Goal: Information Seeking & Learning: Find specific fact

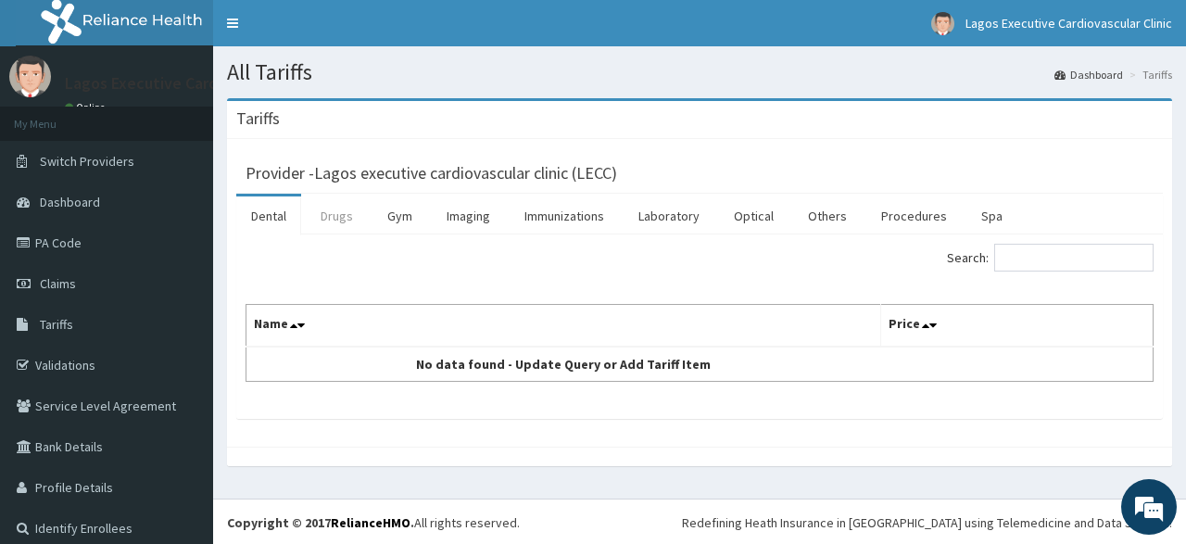
click at [347, 215] on link "Drugs" at bounding box center [337, 215] width 62 height 39
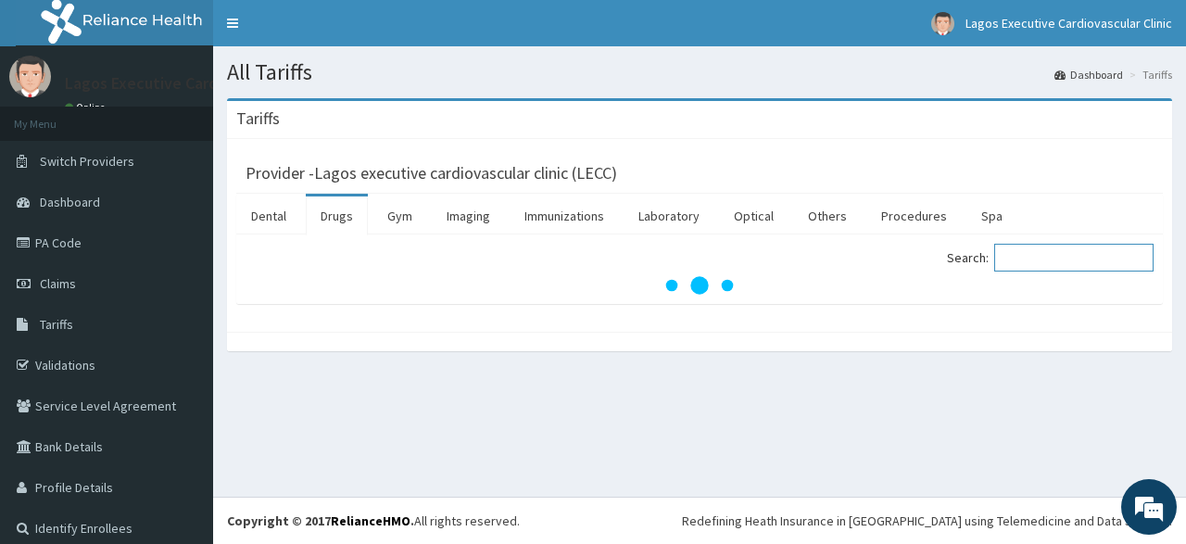
click at [1048, 256] on input "Search:" at bounding box center [1073, 258] width 159 height 28
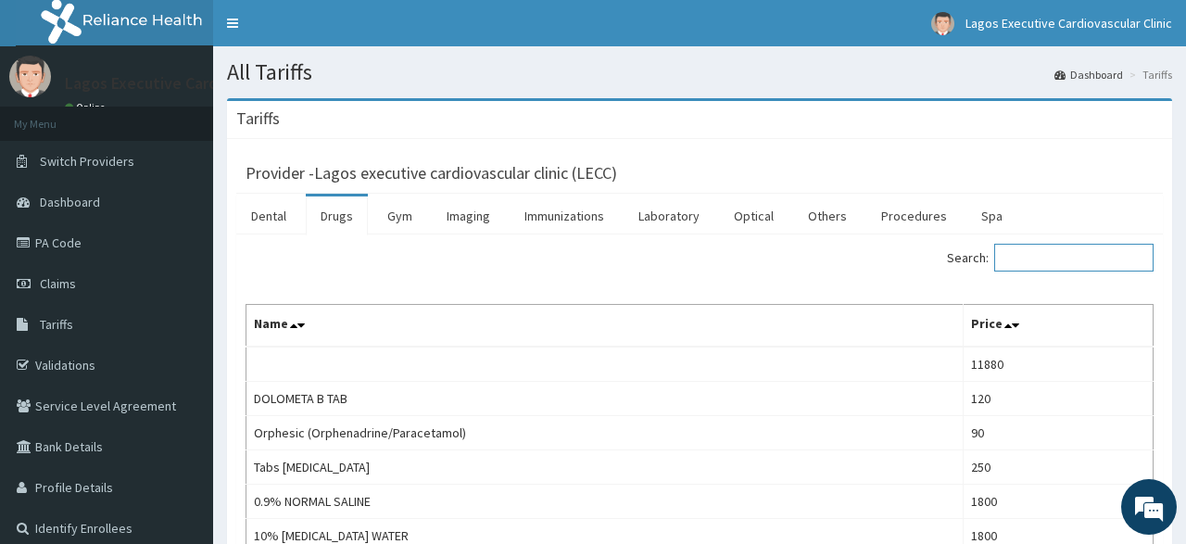
paste input "[MEDICAL_DATA]"
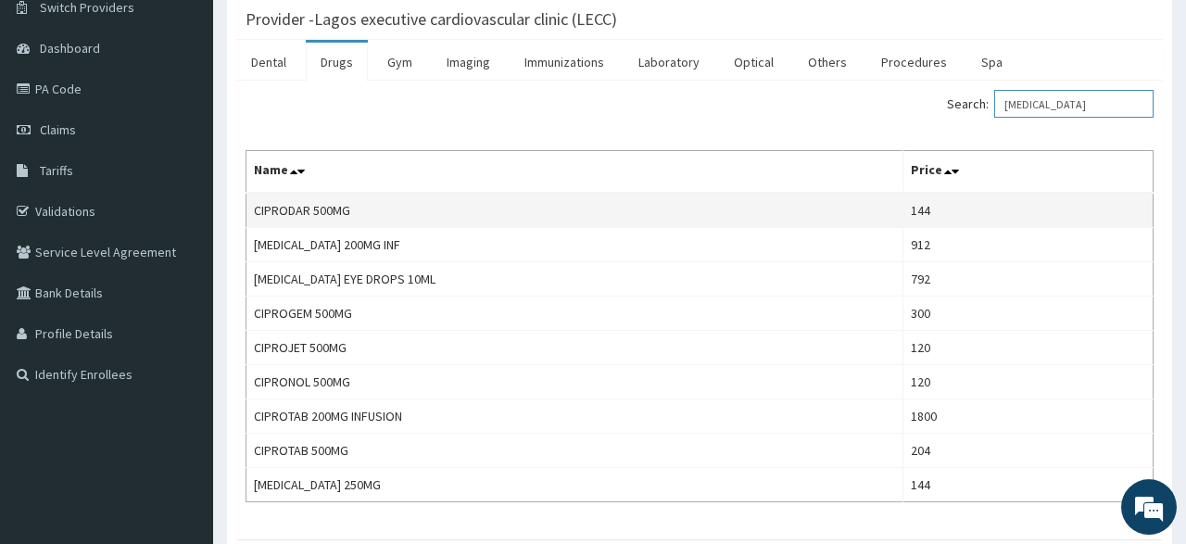
scroll to position [220, 0]
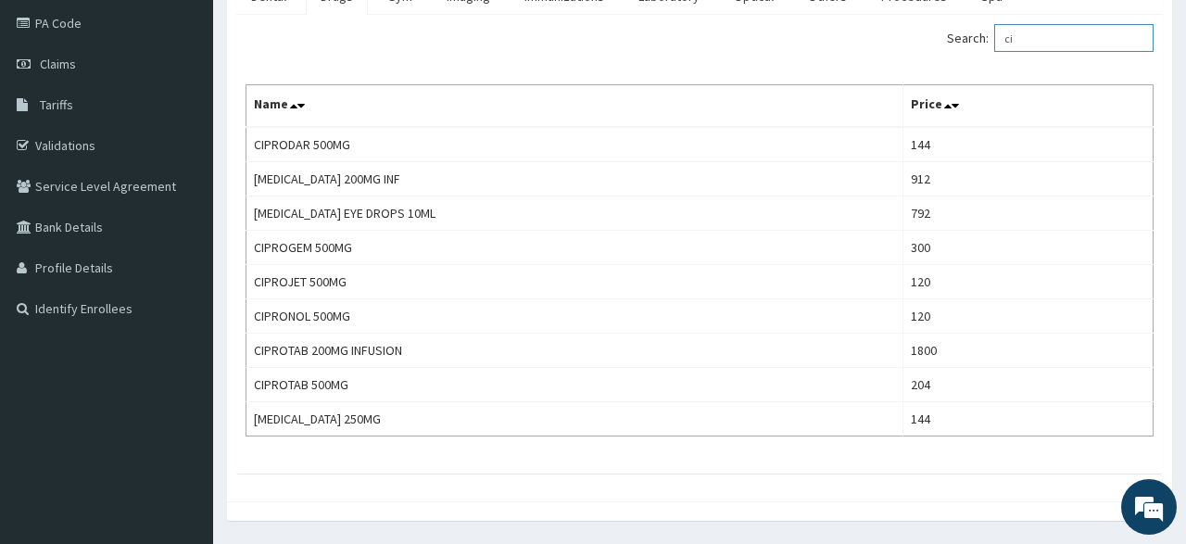
type input "c"
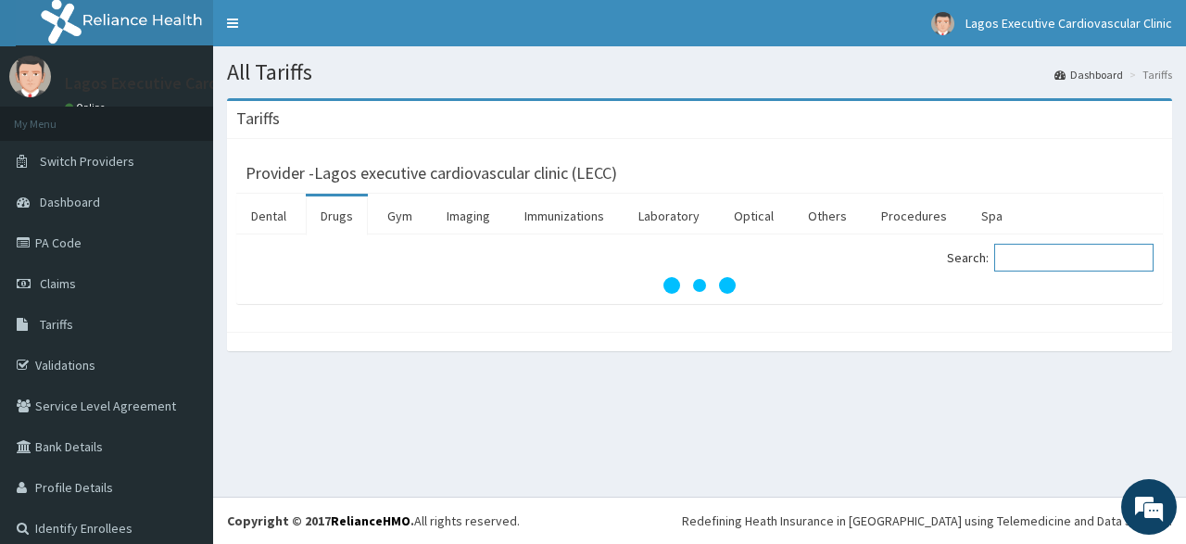
paste input "[MEDICAL_DATA]"
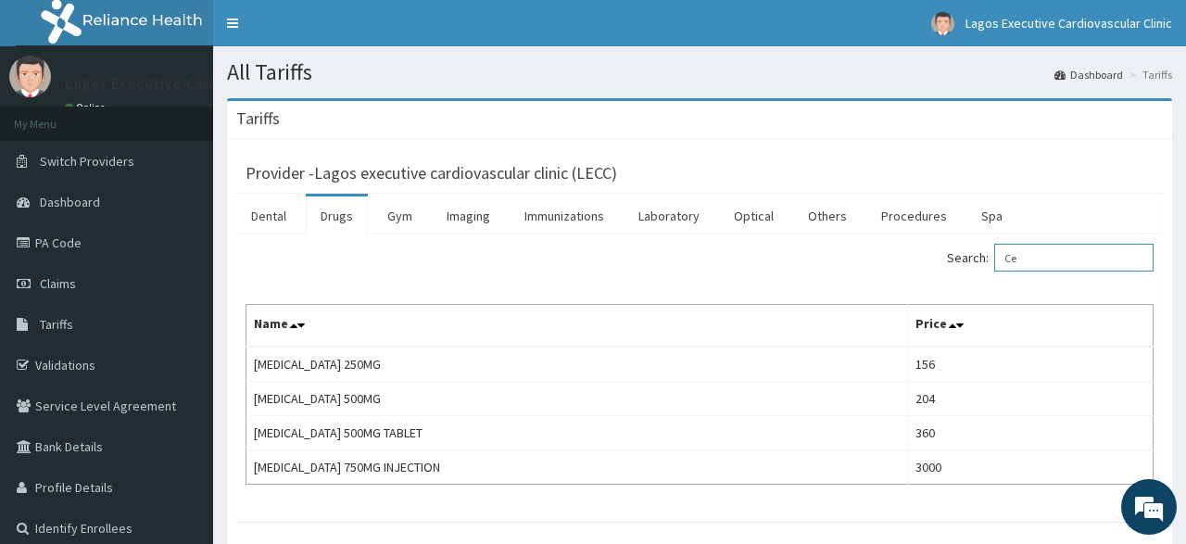
type input "C"
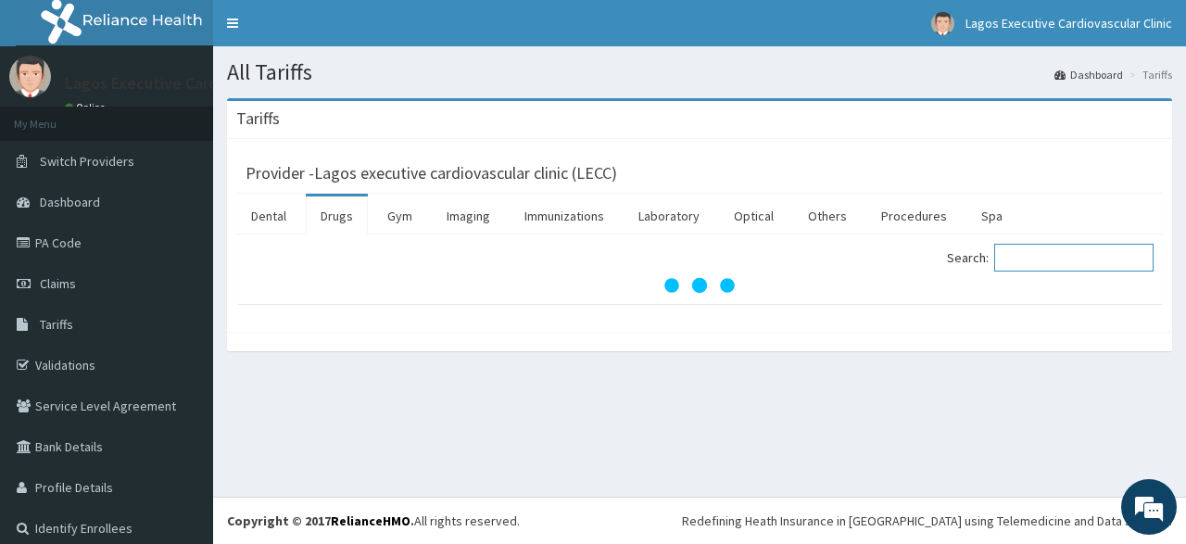
paste input "[MEDICAL_DATA]"
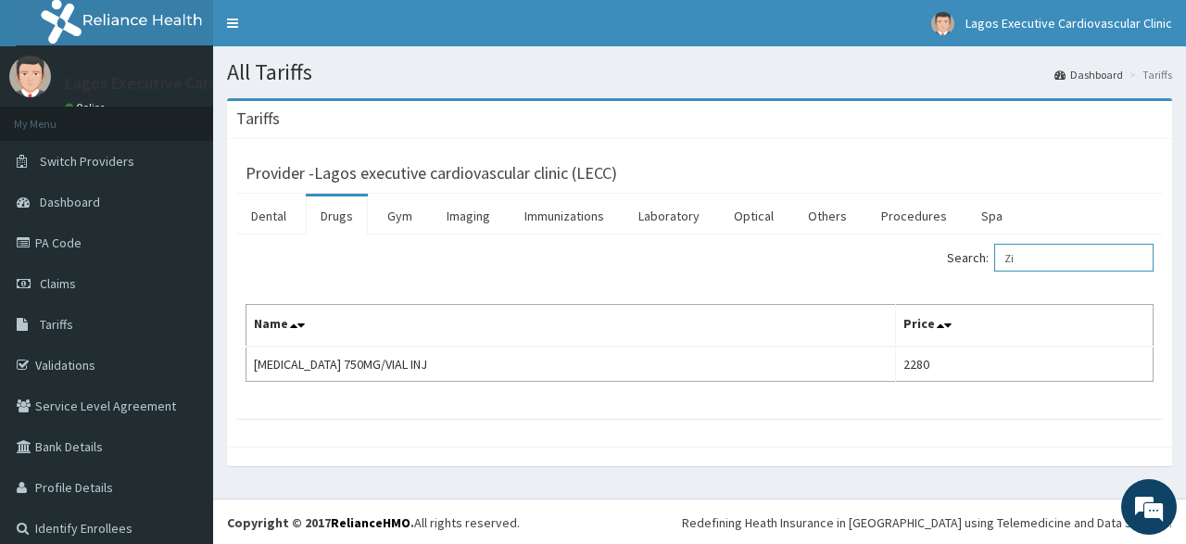
type input "Z"
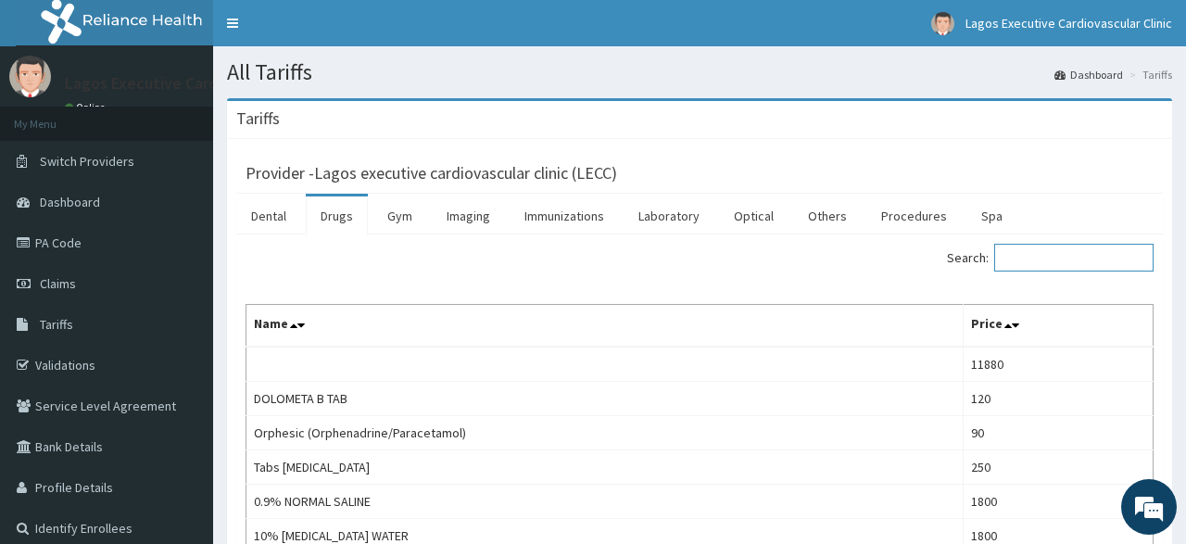
paste input "[MEDICAL_DATA]"
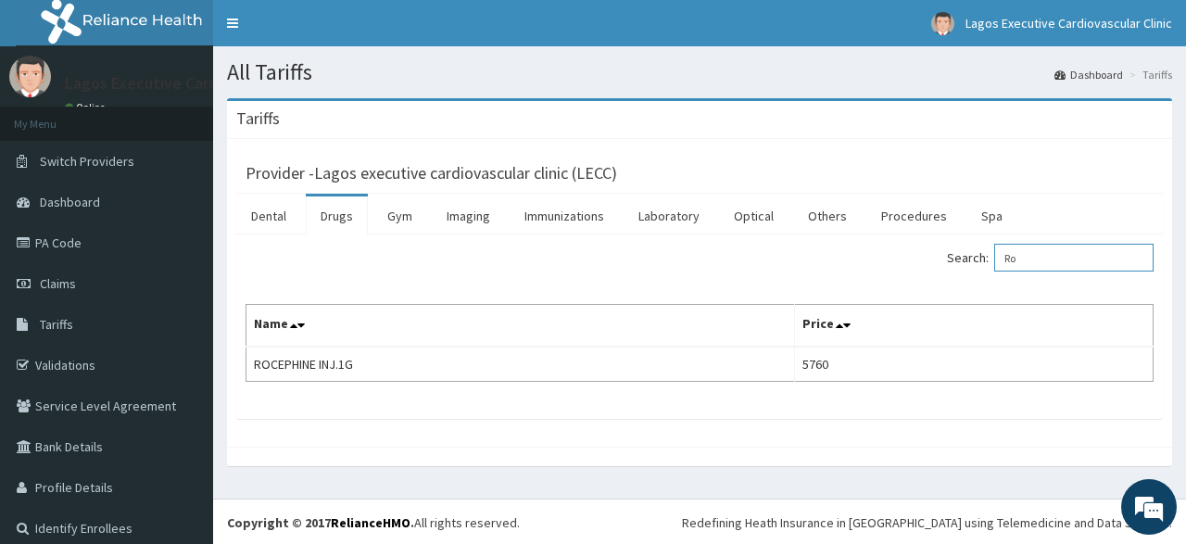
type input "R"
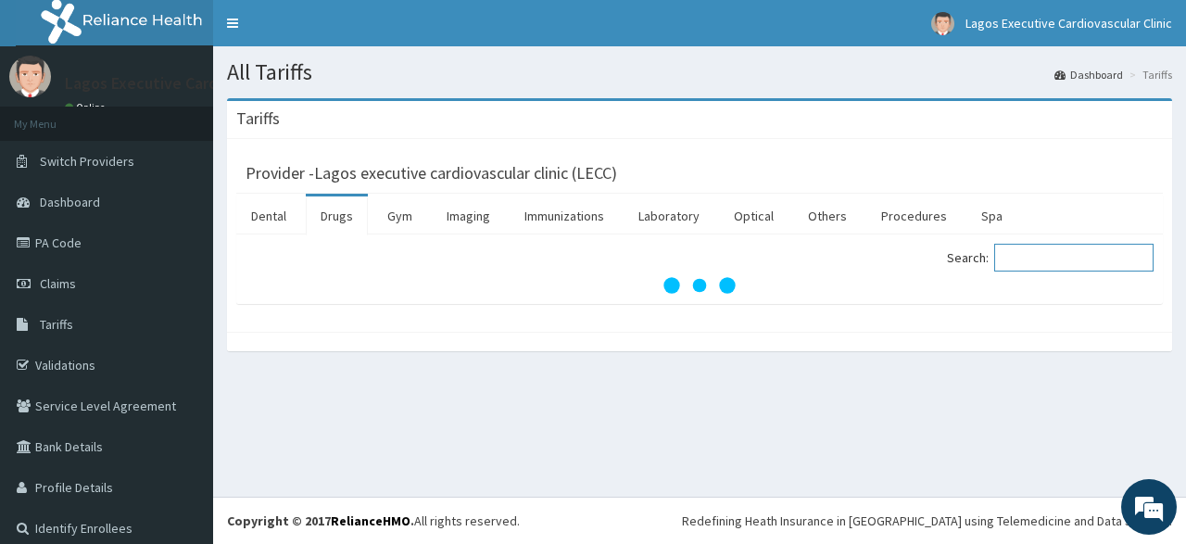
paste input "[MEDICAL_DATA]"
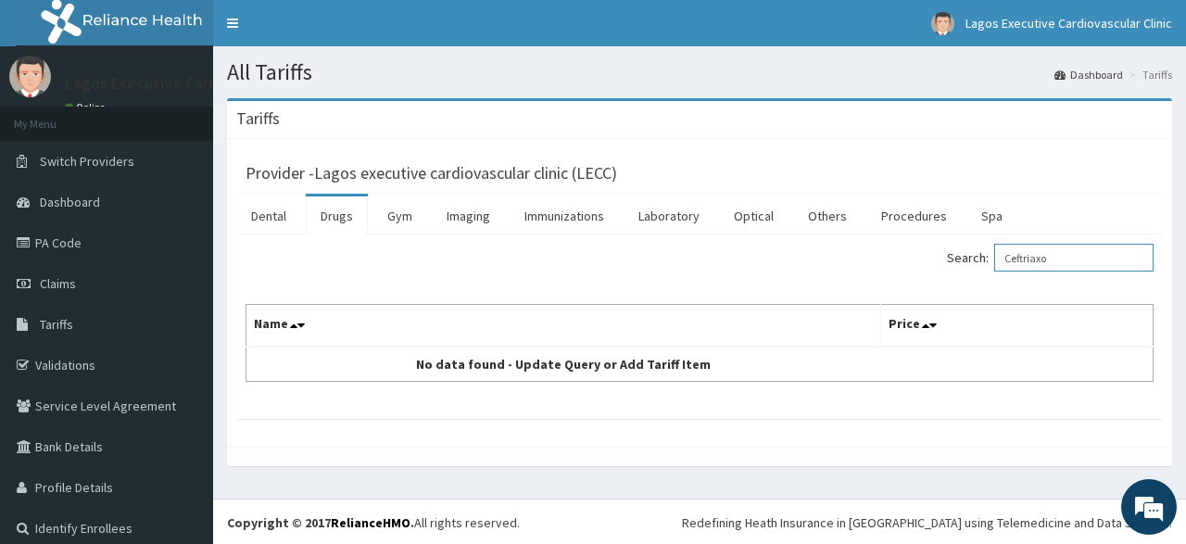
click at [1020, 258] on input "Ceftriaxo" at bounding box center [1073, 258] width 159 height 28
click at [1065, 262] on input "Ceftriaxo" at bounding box center [1073, 258] width 159 height 28
type input "C"
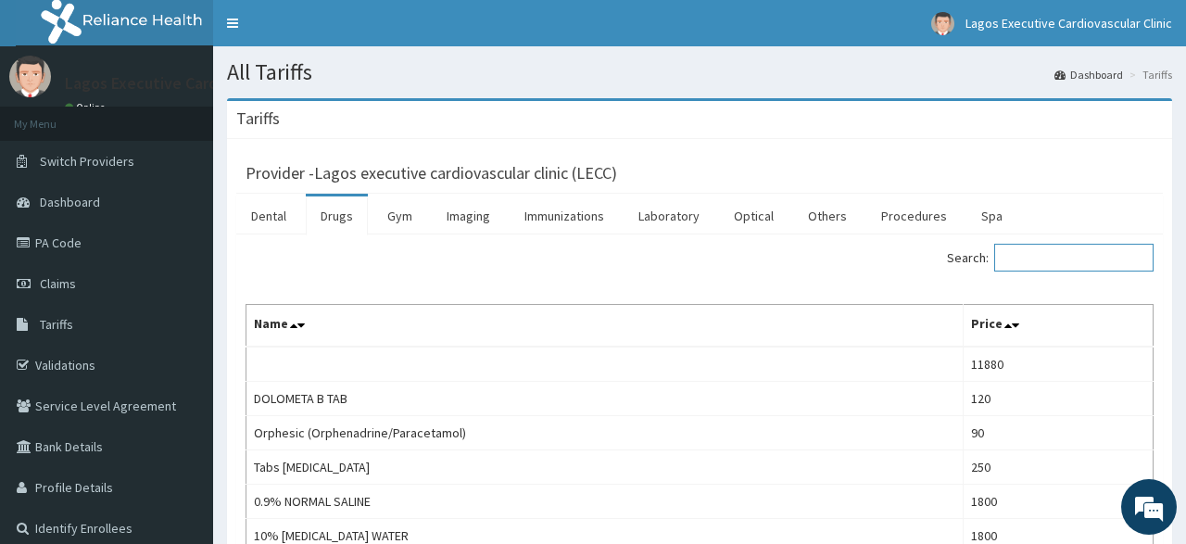
paste input "[MEDICAL_DATA]"
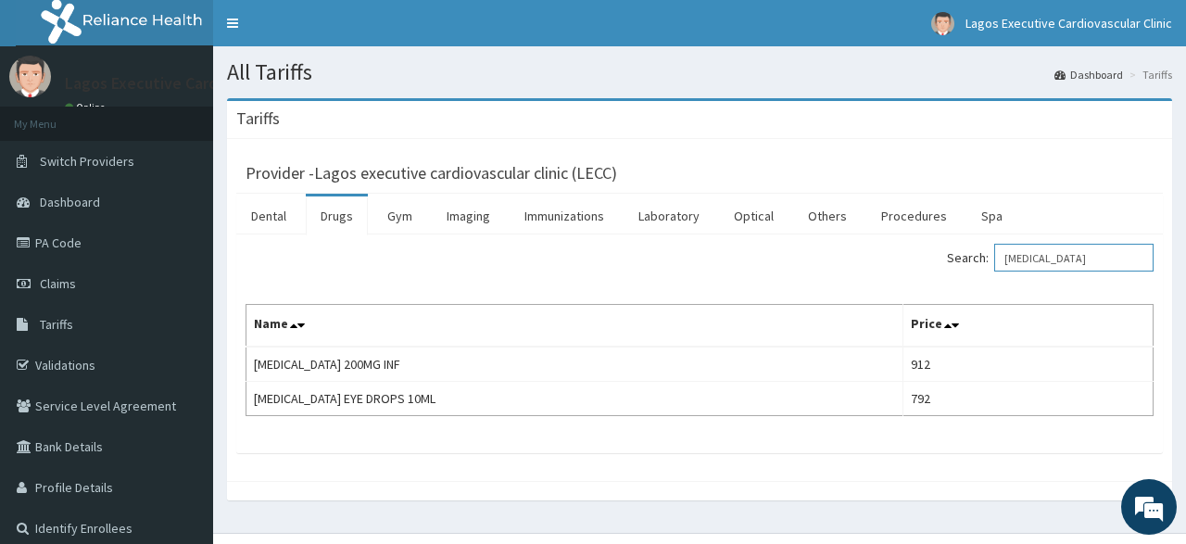
type input "[MEDICAL_DATA]"
